Goal: Information Seeking & Learning: Get advice/opinions

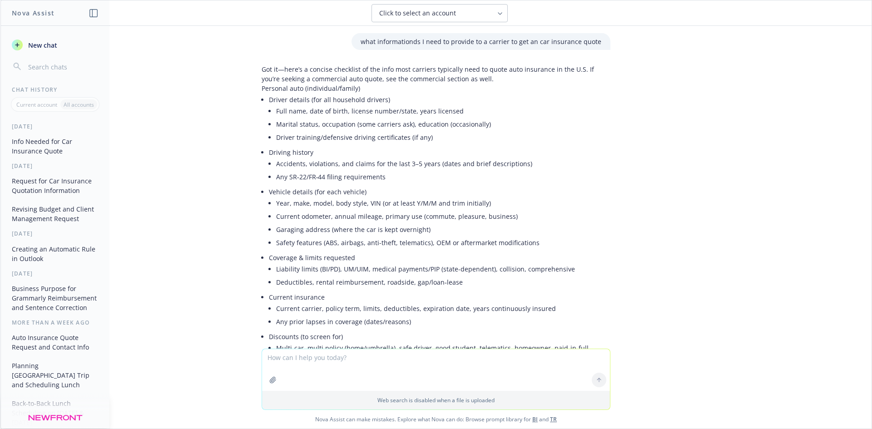
type textarea "I need birthday ideas for [PERSON_NAME]. Find places in [GEOGRAPHIC_DATA]. Also…"
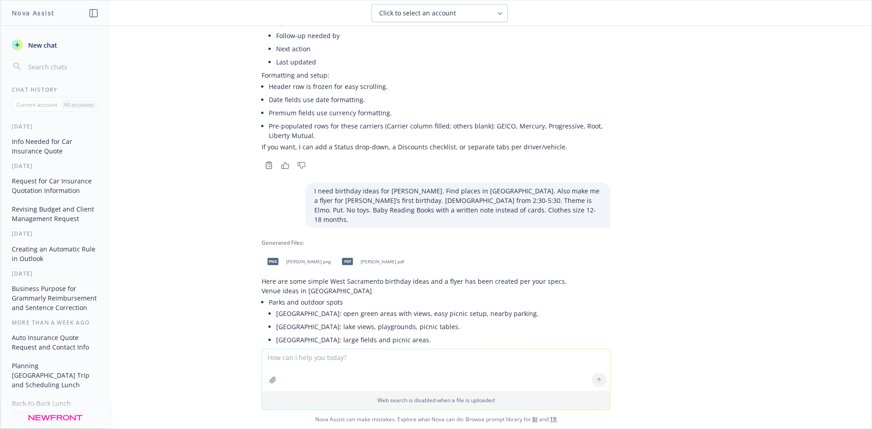
scroll to position [5339, 0]
click at [551, 411] on li "Food and casual gathering [PERSON_NAME]: The Barn: open-air space; good for cas…" at bounding box center [439, 430] width 341 height 39
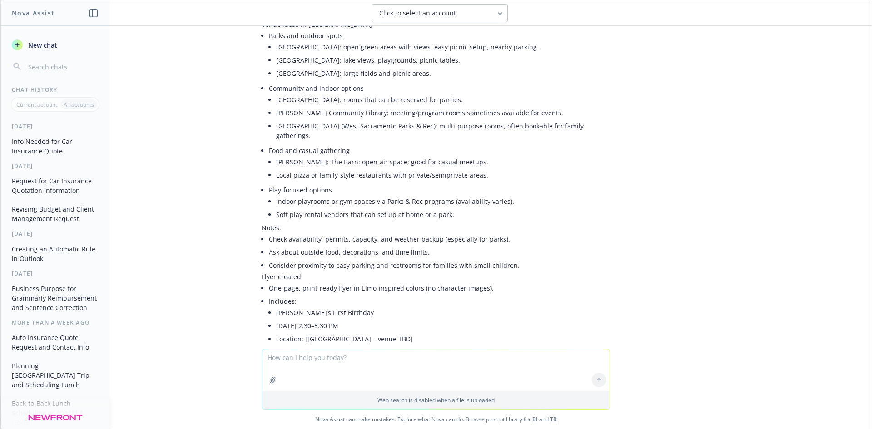
scroll to position [5611, 0]
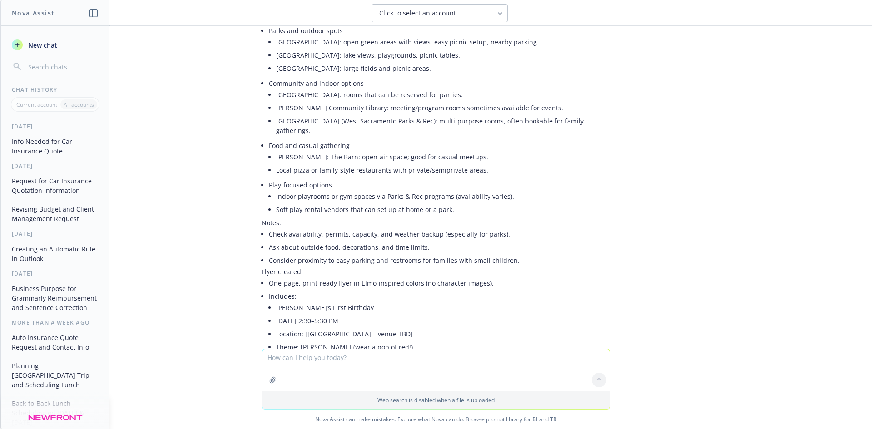
click at [338, 354] on textarea "To enrich screen reader interactions, please activate Accessibility in Grammarl…" at bounding box center [436, 370] width 348 height 42
paste textarea "I need birthday ideas for [PERSON_NAME]. Find places in [GEOGRAPHIC_DATA]"
type textarea "I need birthday ideas for [PERSON_NAME]. Find places in [GEOGRAPHIC_DATA]. He i…"
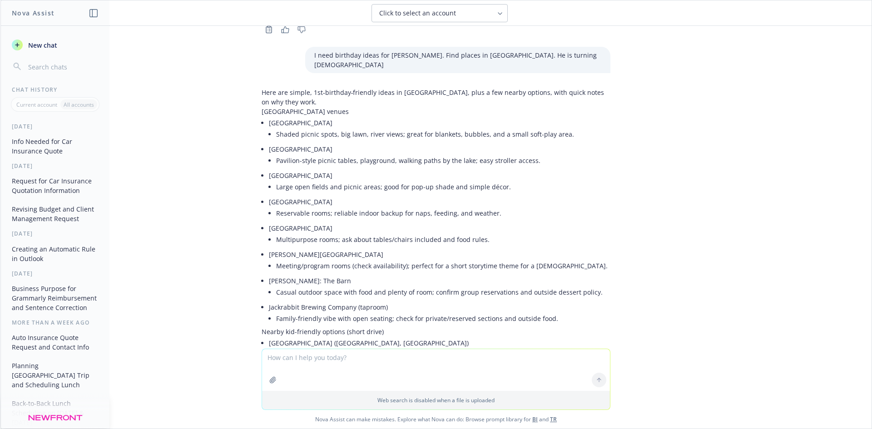
scroll to position [5872, 0]
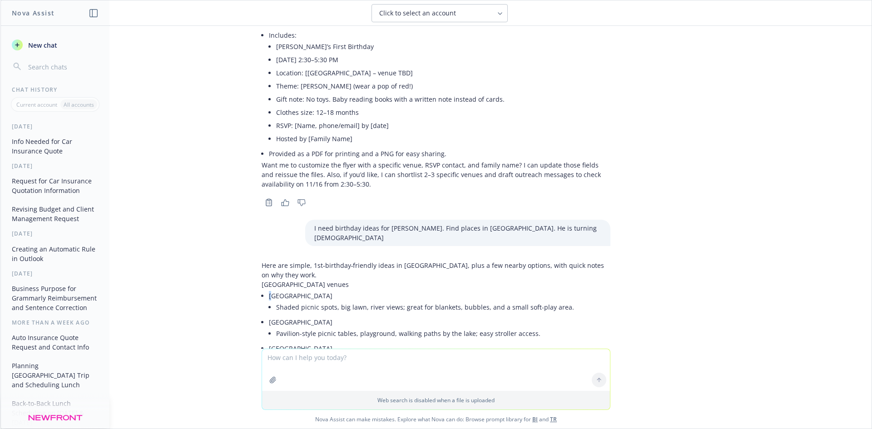
drag, startPoint x: 312, startPoint y: 141, endPoint x: 278, endPoint y: 143, distance: 33.7
click at [269, 289] on li "[GEOGRAPHIC_DATA] Shaded picnic spots, big lawn, river views; great for blanket…" at bounding box center [439, 302] width 341 height 26
click at [316, 289] on li "[GEOGRAPHIC_DATA] Shaded picnic spots, big lawn, river views; great for blanket…" at bounding box center [439, 302] width 341 height 26
drag, startPoint x: 313, startPoint y: 143, endPoint x: 306, endPoint y: 142, distance: 7.5
click at [306, 289] on li "[GEOGRAPHIC_DATA] Shaded picnic spots, big lawn, river views; great for blanket…" at bounding box center [439, 302] width 341 height 26
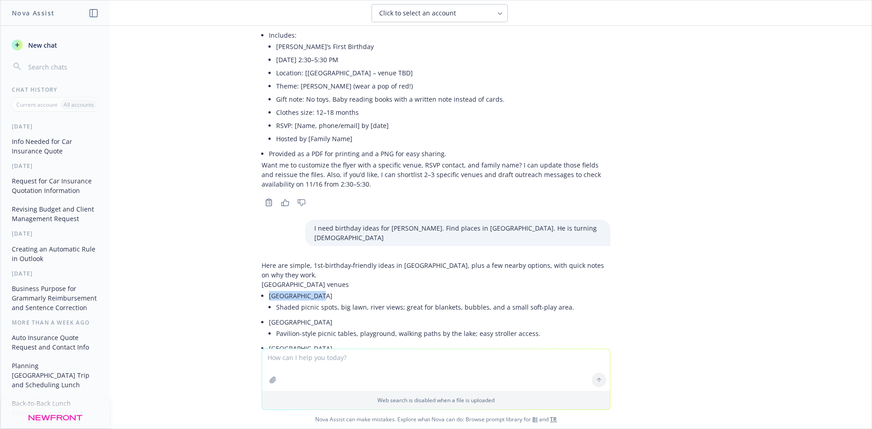
click at [307, 289] on li "[GEOGRAPHIC_DATA] Shaded picnic spots, big lawn, river views; great for blanket…" at bounding box center [439, 302] width 341 height 26
copy li "[GEOGRAPHIC_DATA]"
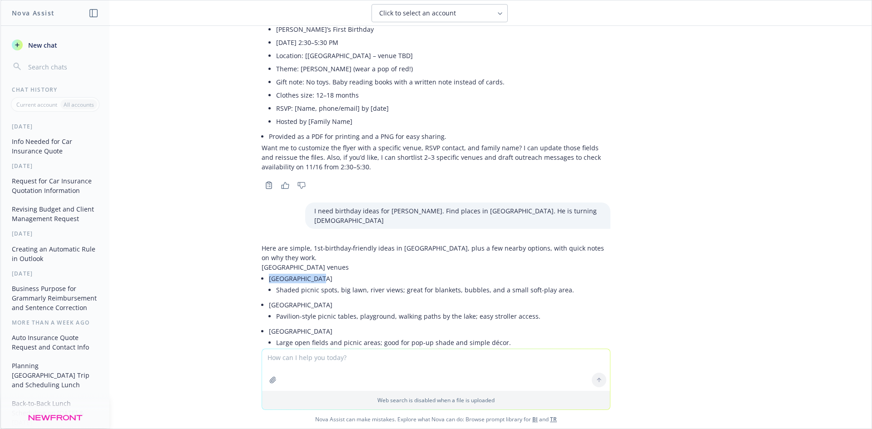
scroll to position [5918, 0]
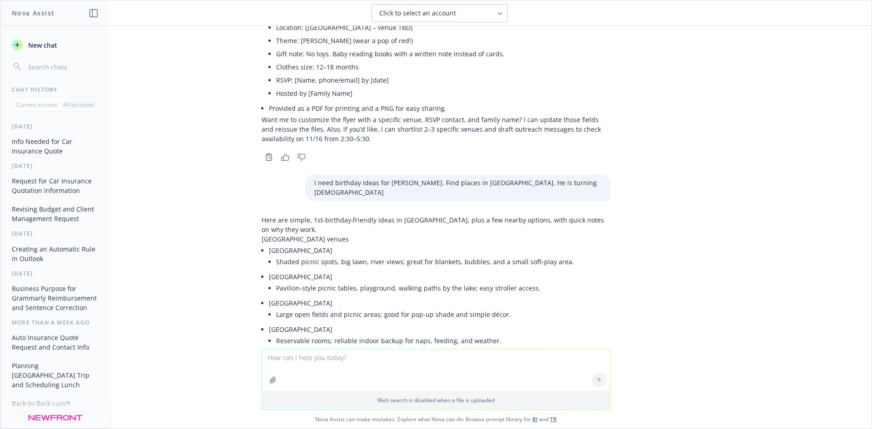
drag, startPoint x: 326, startPoint y: 255, endPoint x: 311, endPoint y: 255, distance: 15.9
click at [311, 402] on li "[PERSON_NAME]: The Barn Casual outdoor space with food and plenty of room; conf…" at bounding box center [439, 415] width 341 height 26
drag, startPoint x: 321, startPoint y: 256, endPoint x: 350, endPoint y: 249, distance: 29.8
click at [324, 402] on li "[PERSON_NAME]: The Barn Casual outdoor space with food and plenty of room; conf…" at bounding box center [439, 415] width 341 height 26
drag, startPoint x: 272, startPoint y: 256, endPoint x: 342, endPoint y: 255, distance: 69.5
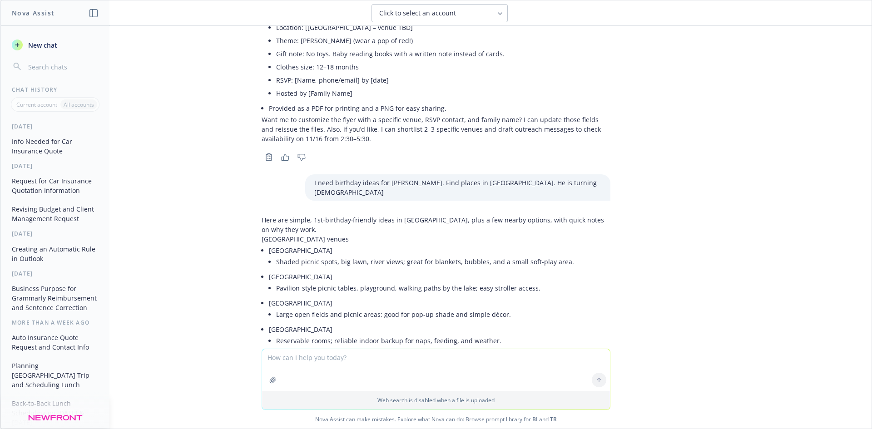
click at [342, 402] on li "[PERSON_NAME]: The Barn Casual outdoor space with food and plenty of room; conf…" at bounding box center [439, 415] width 341 height 26
drag, startPoint x: 261, startPoint y: 257, endPoint x: 313, endPoint y: 257, distance: 52.2
copy li "[PERSON_NAME]: The Barn"
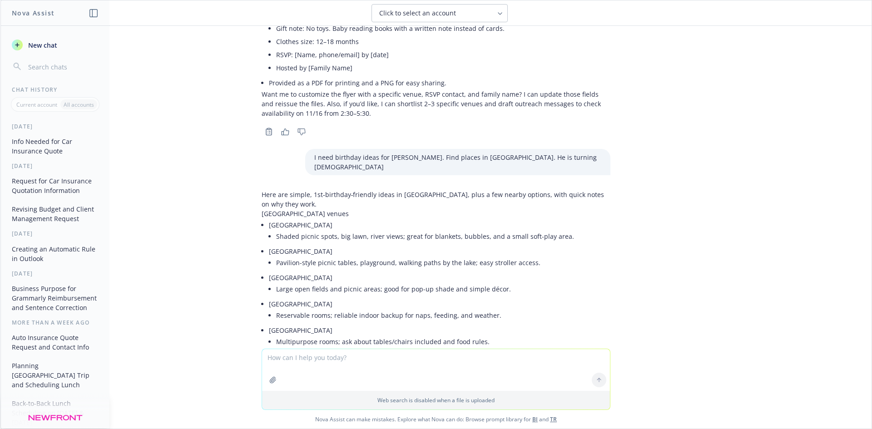
scroll to position [5963, 0]
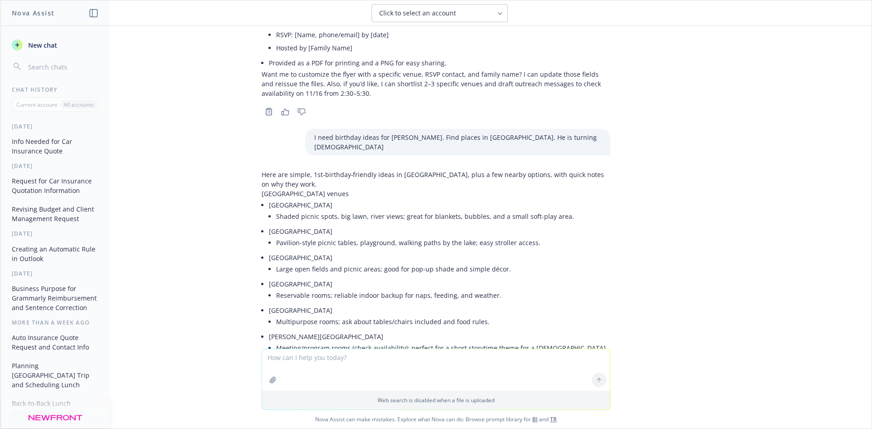
drag, startPoint x: 263, startPoint y: 235, endPoint x: 347, endPoint y: 239, distance: 84.1
click at [347, 383] on li "Jackrabbit Brewing Company (taproom) Family-friendly vibe with open seating; ch…" at bounding box center [439, 396] width 341 height 26
copy li "ackrabbit Brewing Company"
click at [499, 341] on li "Meeting/program rooms (check availability); perfect for a short storytime theme…" at bounding box center [443, 347] width 334 height 13
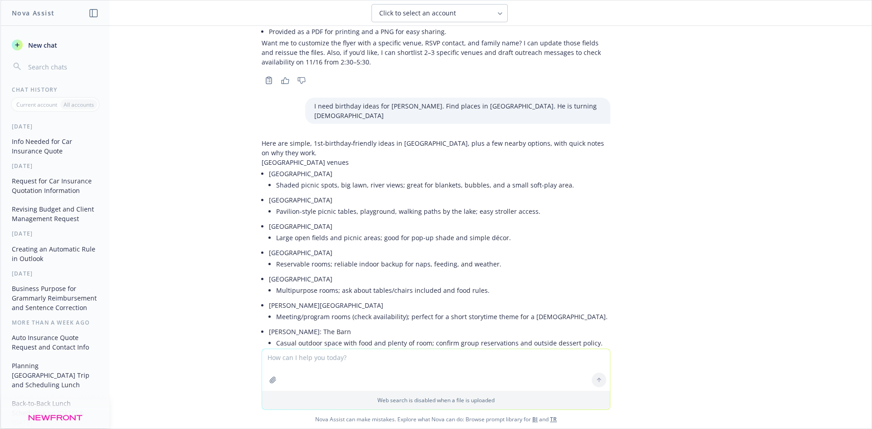
scroll to position [6008, 0]
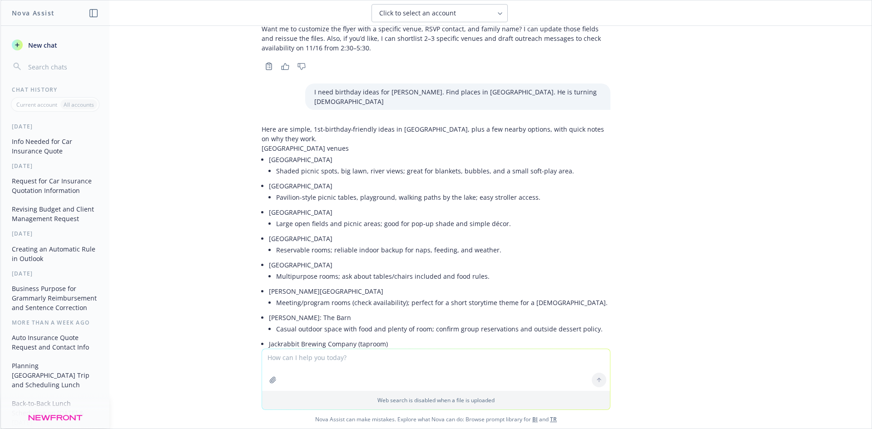
drag, startPoint x: 269, startPoint y: 213, endPoint x: 311, endPoint y: 219, distance: 43.1
click at [312, 364] on p "Nearby kid-friendly options (short drive)" at bounding box center [436, 369] width 349 height 10
click at [291, 373] on li "[GEOGRAPHIC_DATA] ([GEOGRAPHIC_DATA], [GEOGRAPHIC_DATA]) Outdoor storybook play…" at bounding box center [439, 386] width 341 height 26
drag, startPoint x: 262, startPoint y: 227, endPoint x: 306, endPoint y: 227, distance: 43.6
click at [306, 373] on li "[GEOGRAPHIC_DATA] ([GEOGRAPHIC_DATA], [GEOGRAPHIC_DATA]) Outdoor storybook play…" at bounding box center [439, 386] width 341 height 26
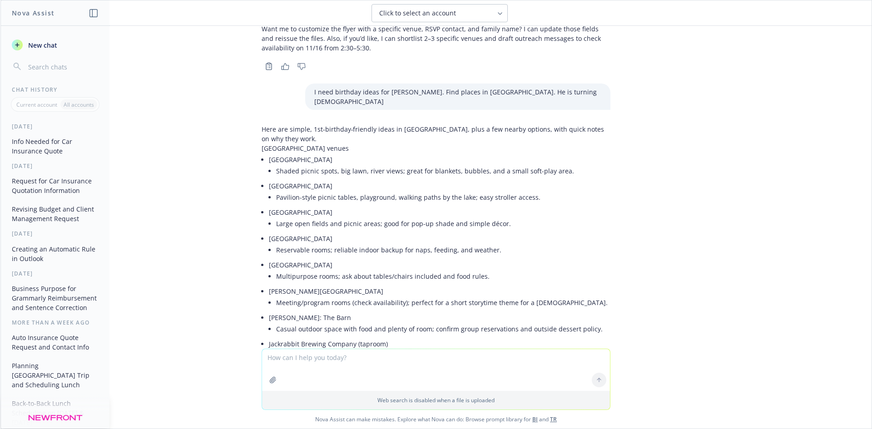
copy li "Fairytale Town"
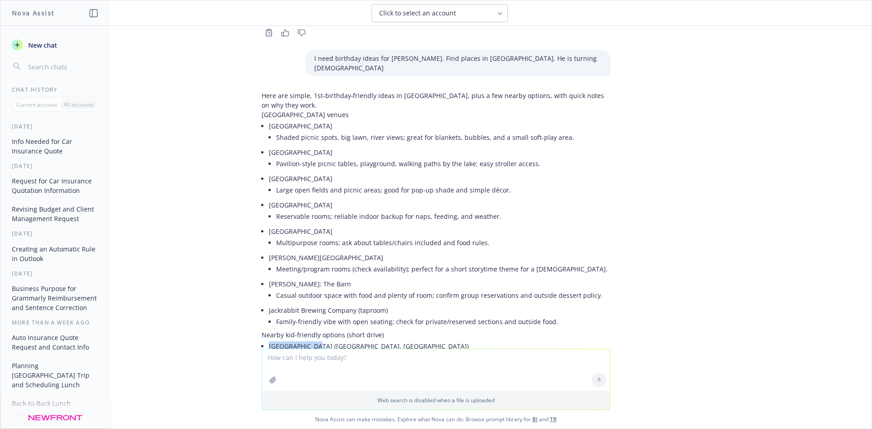
scroll to position [6099, 0]
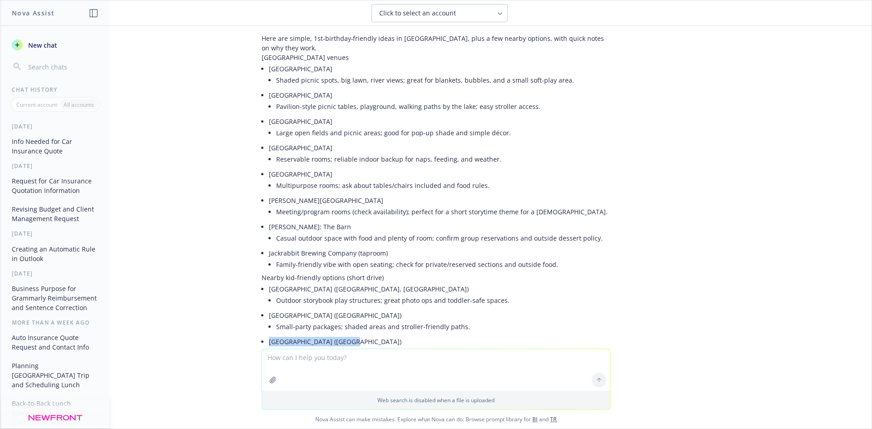
drag, startPoint x: 260, startPoint y: 188, endPoint x: 347, endPoint y: 188, distance: 87.2
click at [347, 188] on div "Here are simple, 1st‑birthday‑friendly ideas in [GEOGRAPHIC_DATA], plus a few n…" at bounding box center [436, 292] width 349 height 517
copy li "[GEOGRAPHIC_DATA]"
